Goal: Navigation & Orientation: Find specific page/section

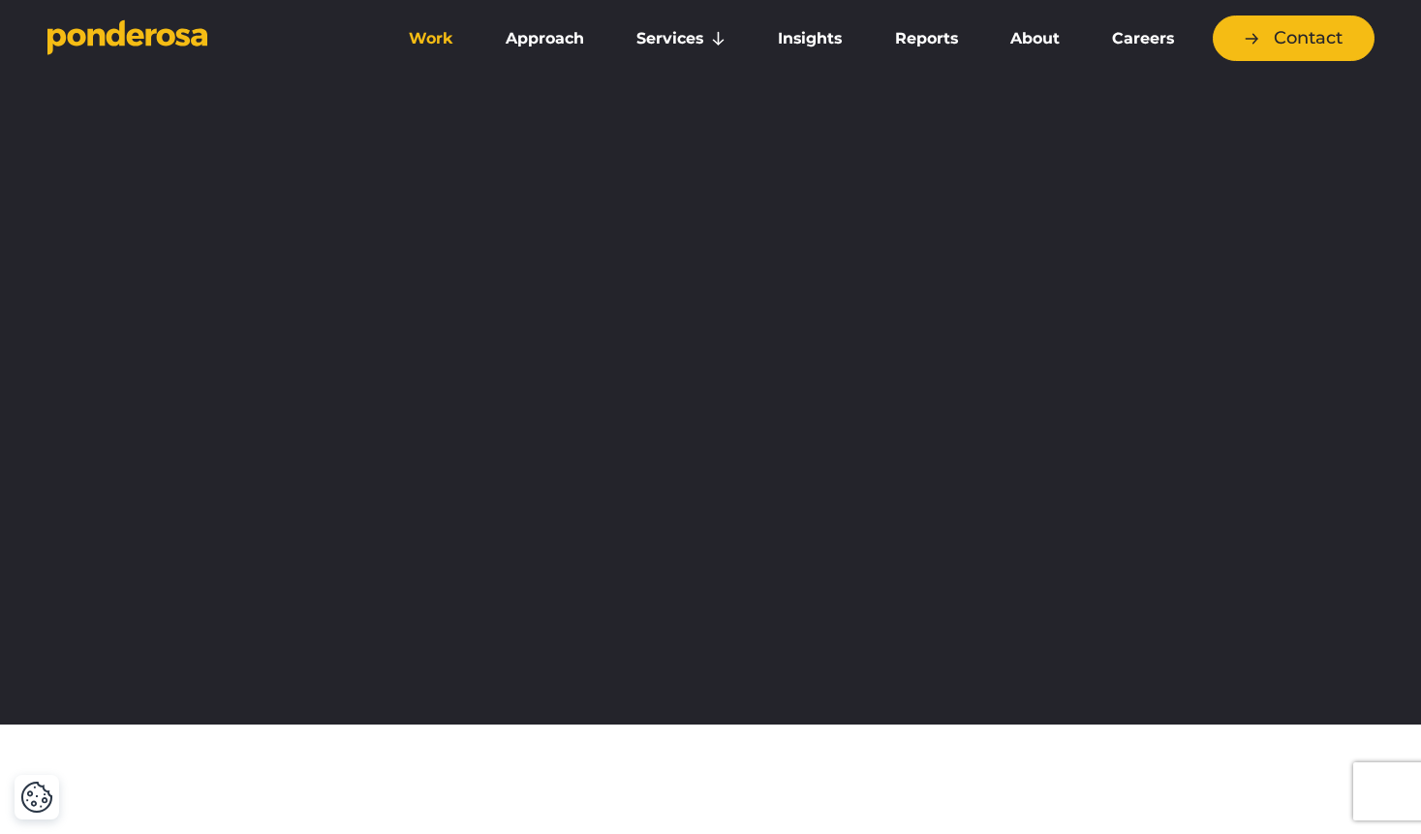
click at [423, 31] on link "Work" at bounding box center [430, 38] width 89 height 41
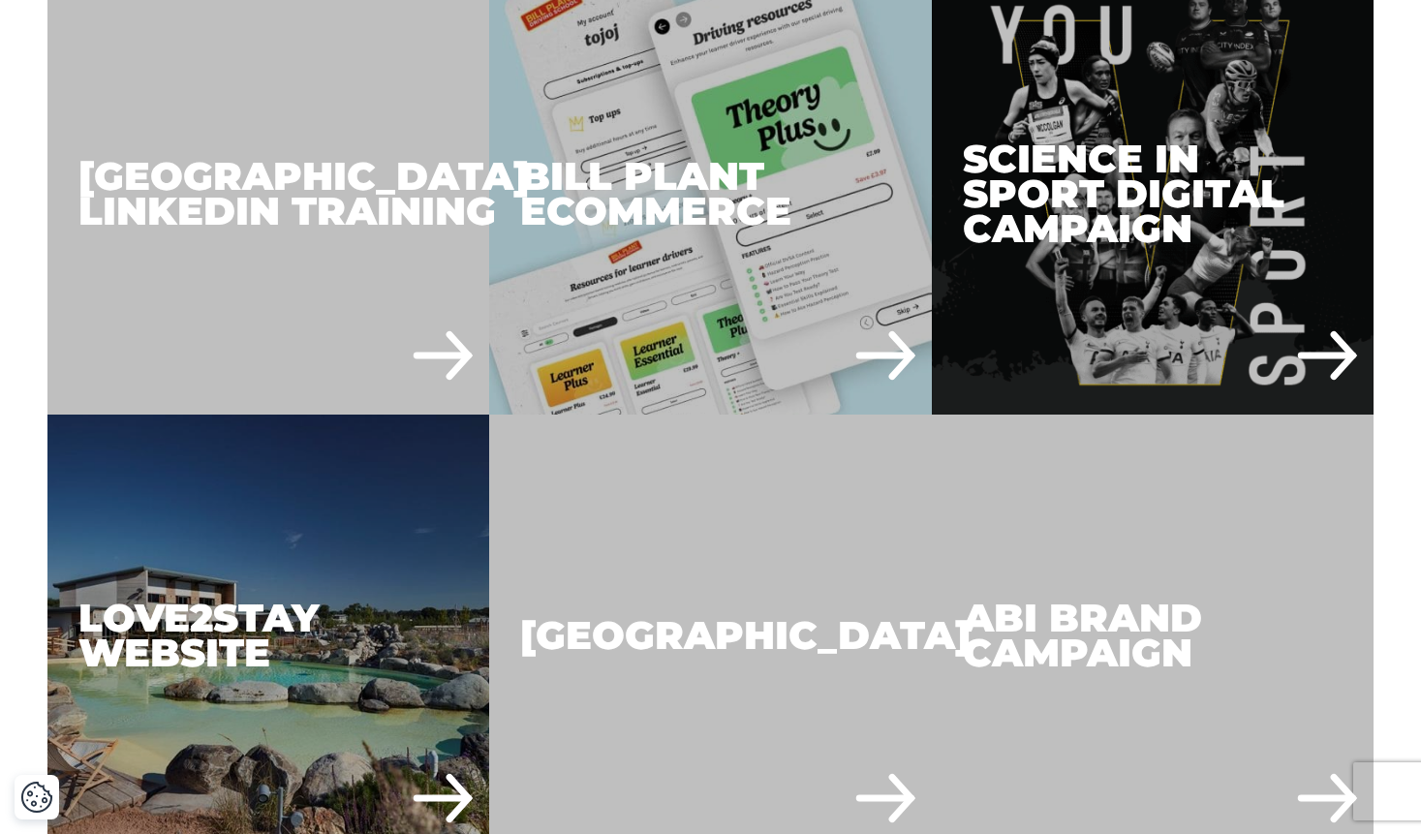
scroll to position [3894, 0]
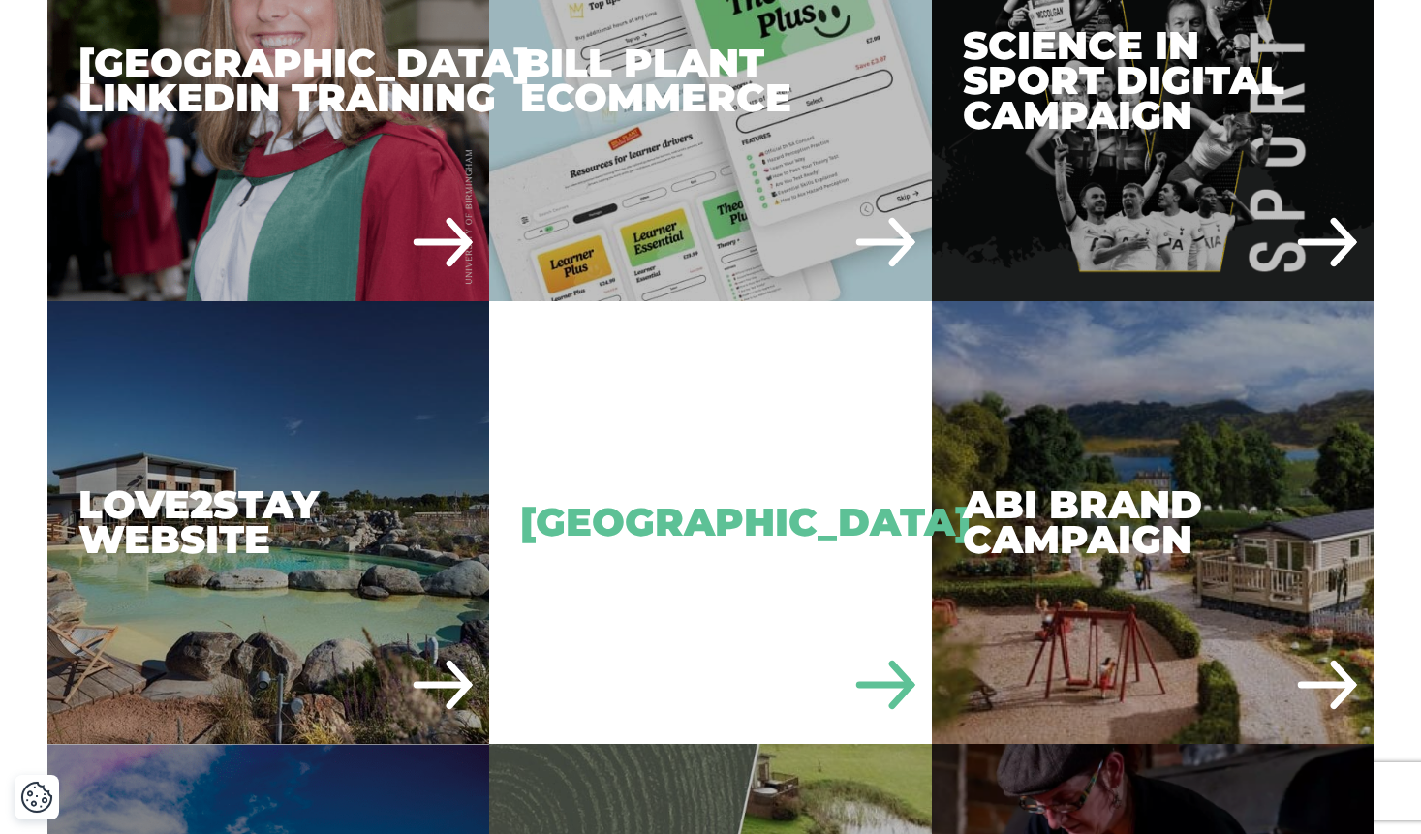
click at [738, 430] on div "[GEOGRAPHIC_DATA]" at bounding box center [710, 522] width 443 height 443
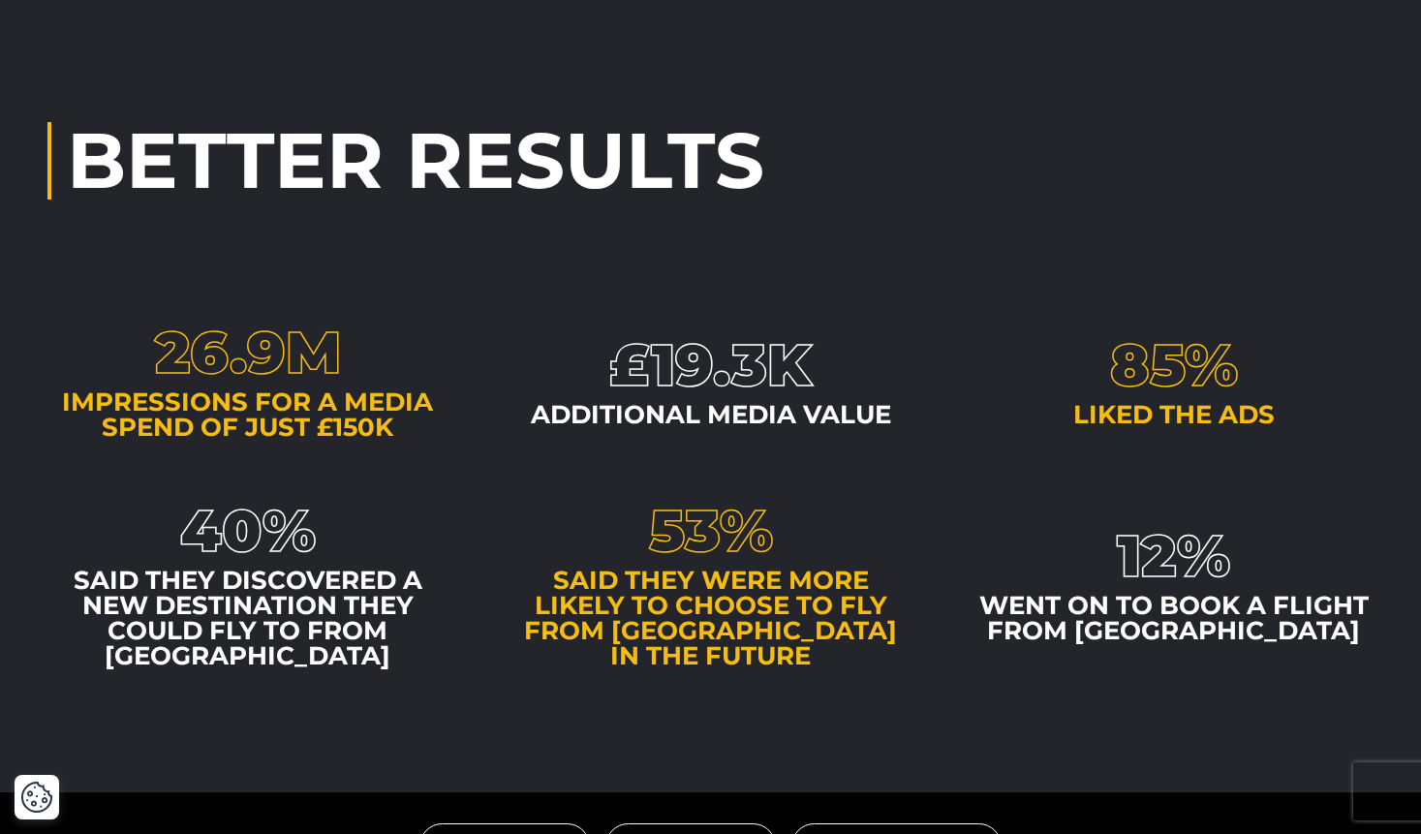
scroll to position [3300, 0]
